Goal: Task Accomplishment & Management: Use online tool/utility

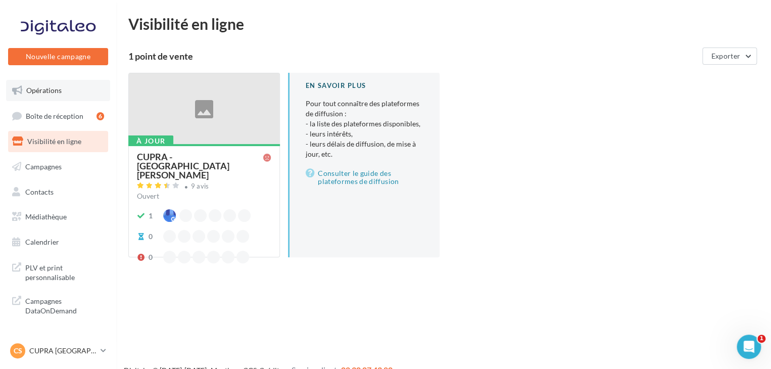
click at [76, 93] on link "Opérations" at bounding box center [58, 90] width 104 height 21
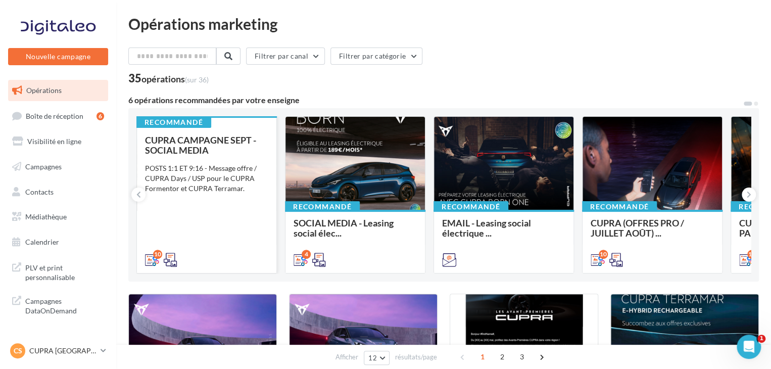
click at [230, 207] on div "CUPRA CAMPAGNE SEPT - SOCIAL MEDIA POSTS 1:1 ET 9:16 - Message offre / CUPRA Da…" at bounding box center [206, 199] width 123 height 129
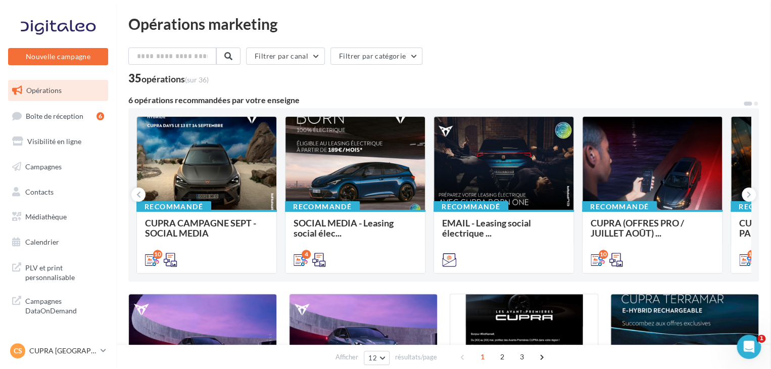
click at [746, 197] on icon at bounding box center [748, 194] width 5 height 10
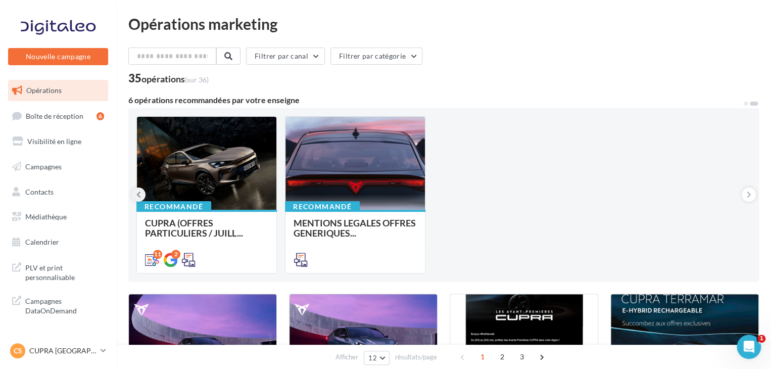
click at [138, 195] on icon at bounding box center [138, 194] width 5 height 10
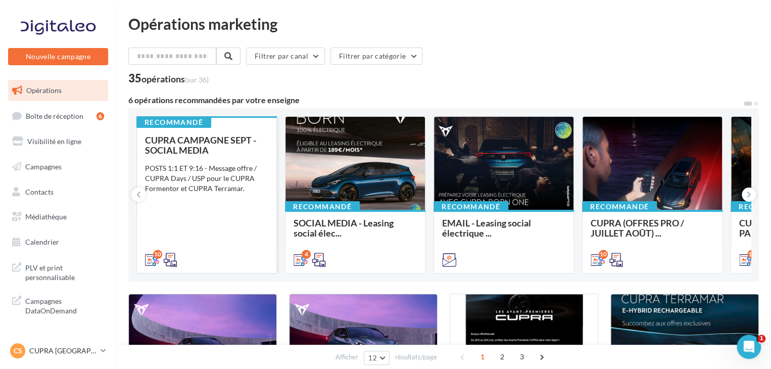
click at [212, 227] on div "CUPRA CAMPAGNE SEPT - SOCIAL MEDIA POSTS 1:1 ET 9:16 - Message offre / CUPRA Da…" at bounding box center [206, 199] width 123 height 129
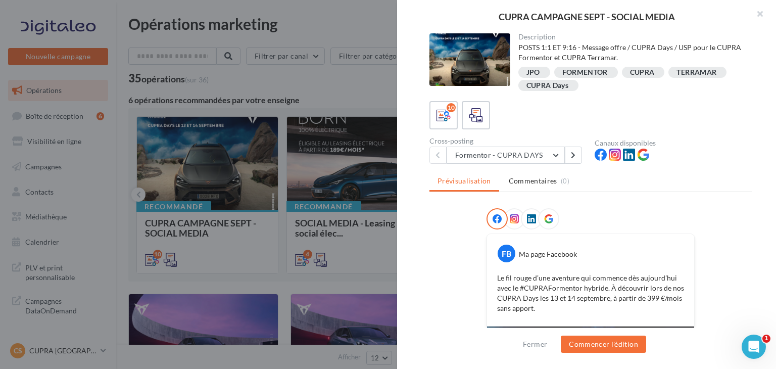
click at [544, 215] on icon at bounding box center [548, 218] width 9 height 9
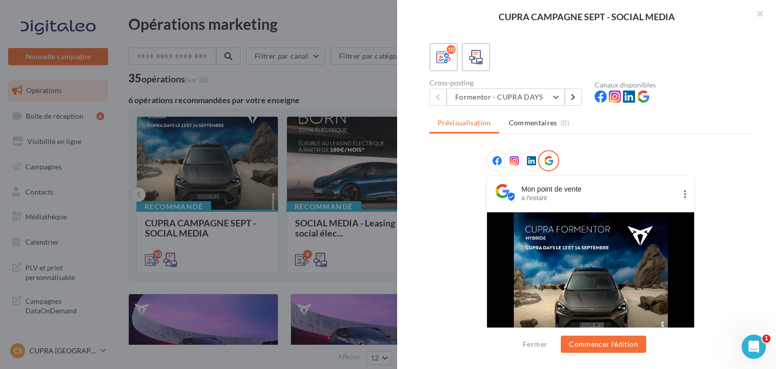
scroll to position [43, 0]
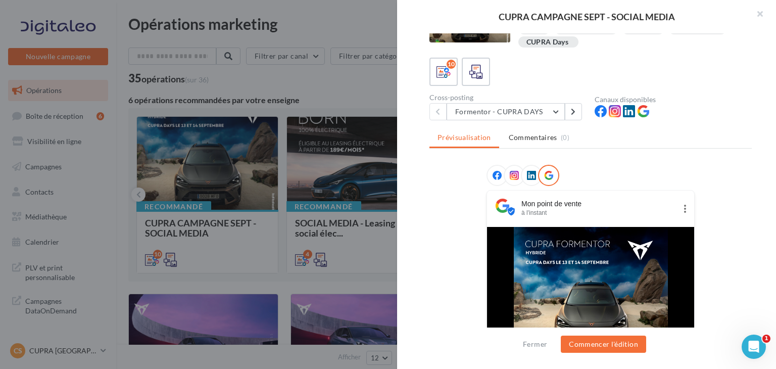
click at [494, 174] on icon at bounding box center [496, 175] width 9 height 9
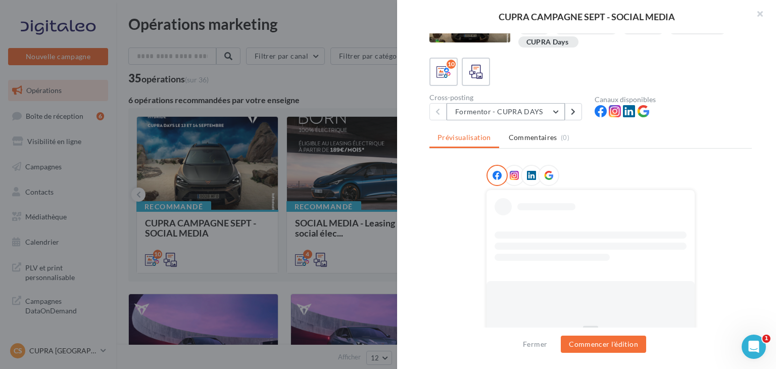
click at [493, 114] on button "Formentor - CUPRA DAYS" at bounding box center [505, 111] width 118 height 17
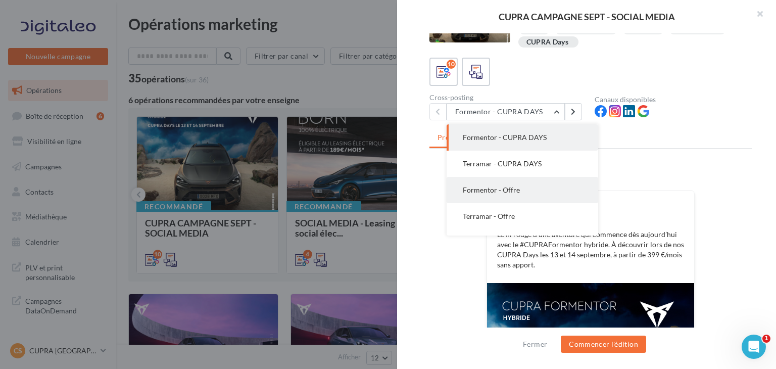
click at [536, 185] on button "Formentor - Offre" at bounding box center [522, 190] width 152 height 26
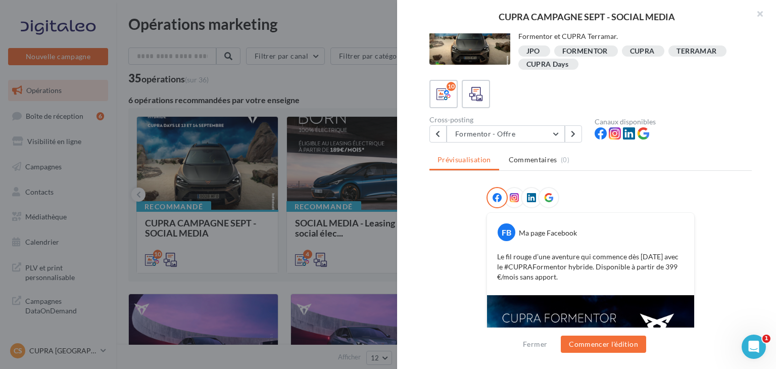
scroll to position [10, 0]
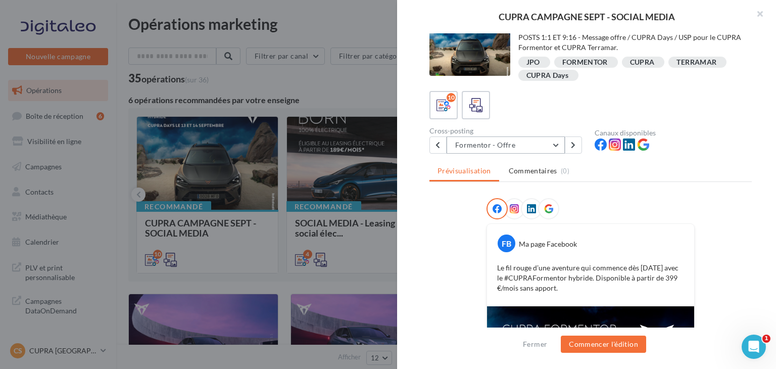
click at [479, 140] on button "Formentor - Offre" at bounding box center [505, 144] width 118 height 17
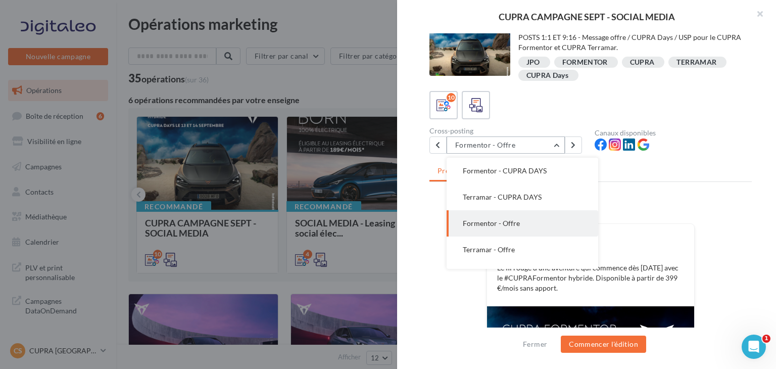
scroll to position [26, 0]
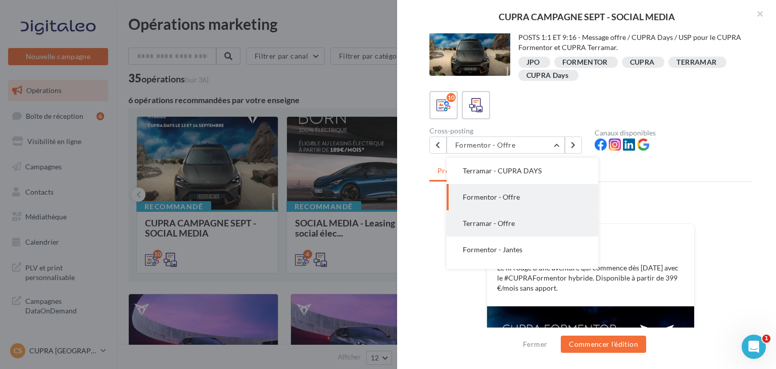
click at [497, 229] on button "Terramar - Offre" at bounding box center [522, 223] width 152 height 26
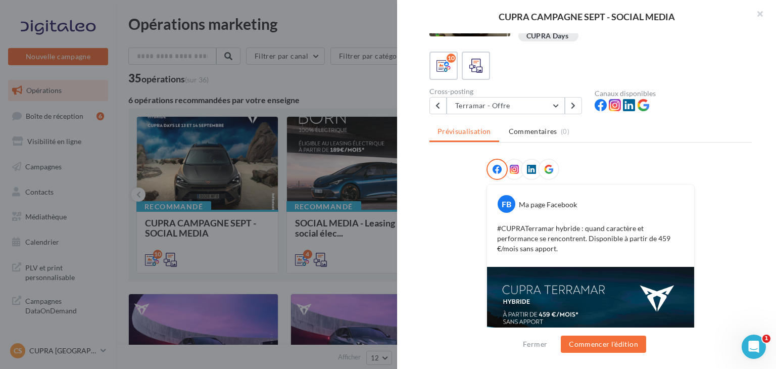
scroll to position [41, 0]
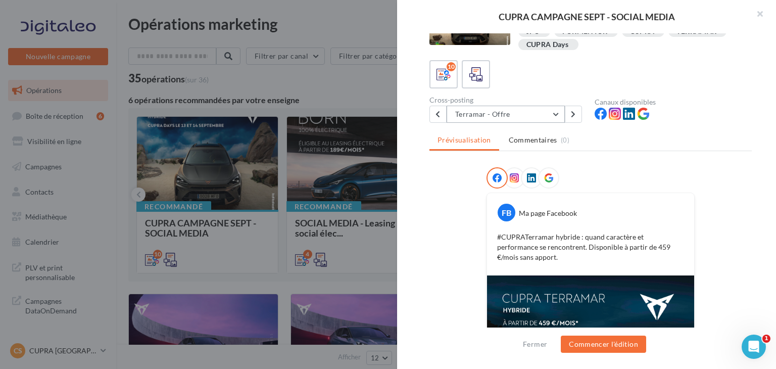
click at [504, 117] on button "Terramar - Offre" at bounding box center [505, 114] width 118 height 17
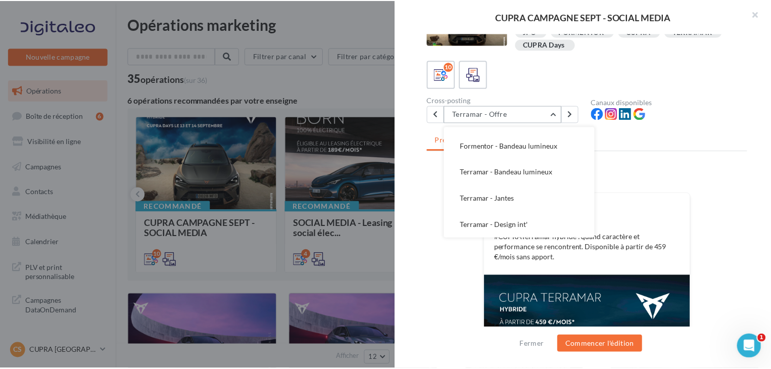
scroll to position [79, 0]
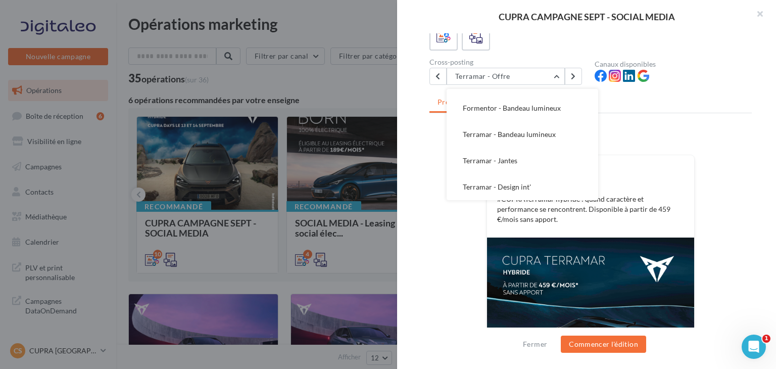
click at [737, 171] on div "FB Ma page Facebook #CUPRATerramar hybride : quand caractère et performance se …" at bounding box center [590, 293] width 322 height 329
